Goal: Transaction & Acquisition: Purchase product/service

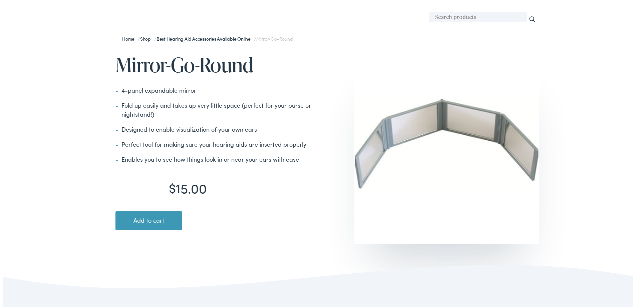
scroll to position [67, 0]
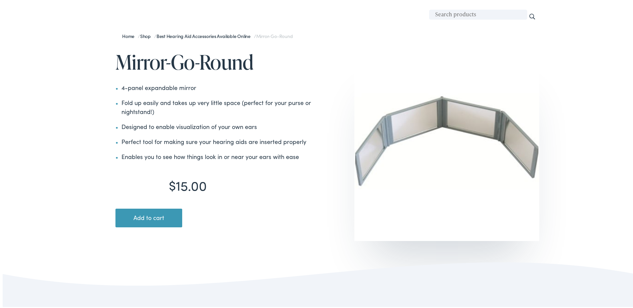
click at [170, 218] on button "Add to cart" at bounding box center [148, 217] width 67 height 19
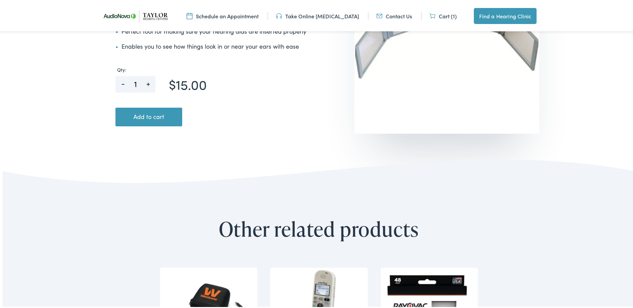
scroll to position [133, 0]
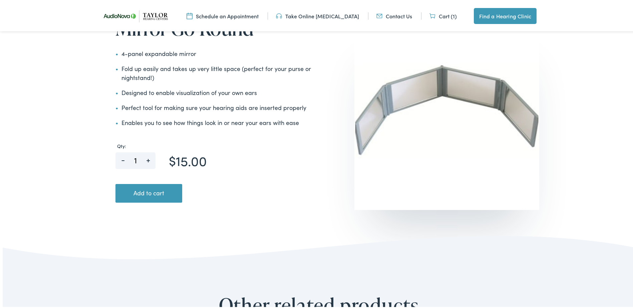
click at [443, 14] on link "Cart (1)" at bounding box center [442, 14] width 27 height 7
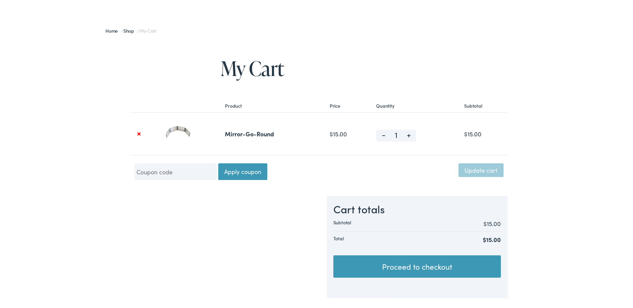
scroll to position [67, 0]
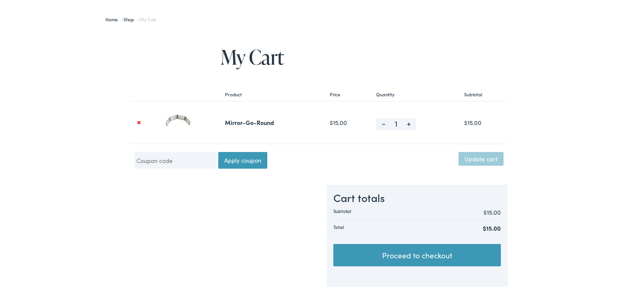
click at [476, 254] on link "Proceed to checkout" at bounding box center [416, 254] width 167 height 23
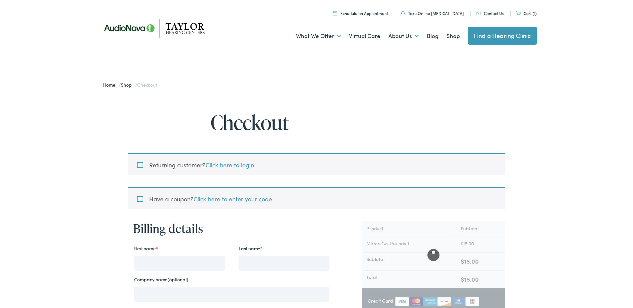
select select "TN"
